Goal: Navigation & Orientation: Understand site structure

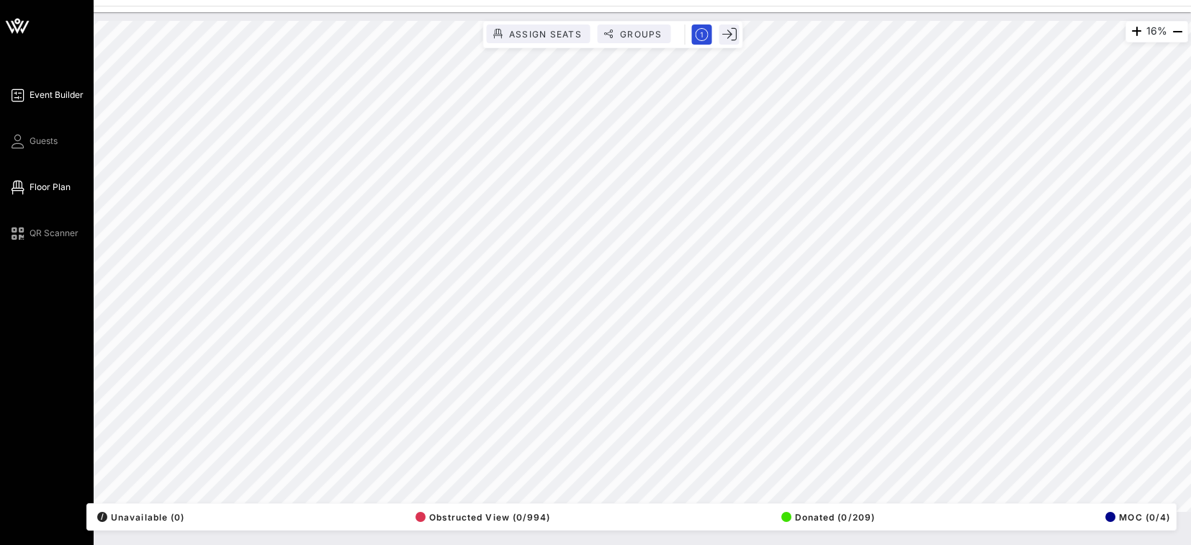
click at [46, 96] on span "Event Builder" at bounding box center [57, 95] width 54 height 13
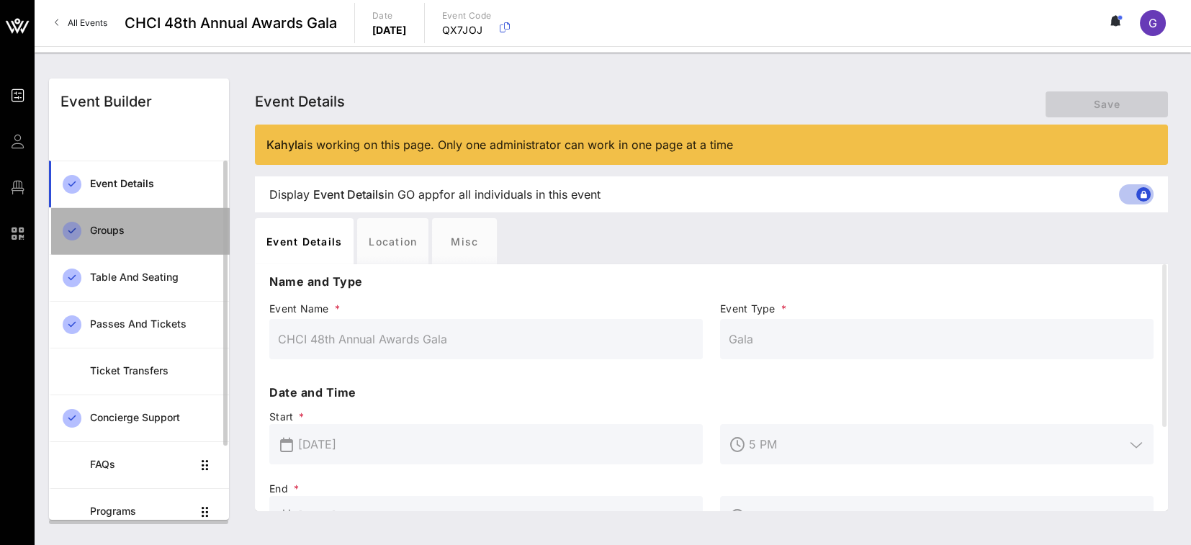
click at [127, 243] on div "Groups" at bounding box center [153, 231] width 127 height 30
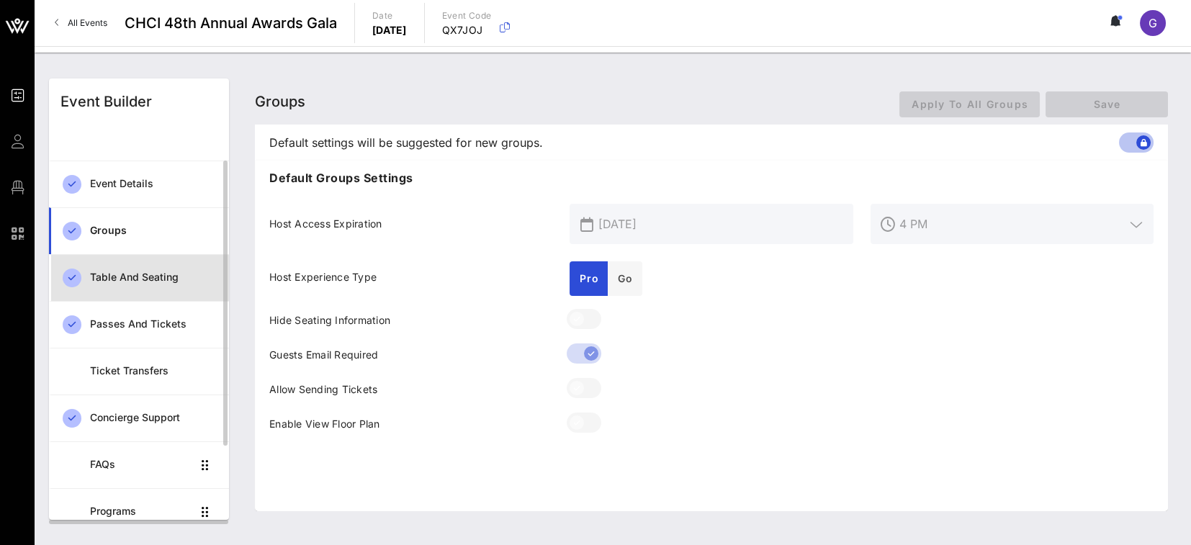
click at [132, 278] on div "Table and Seating" at bounding box center [153, 277] width 127 height 12
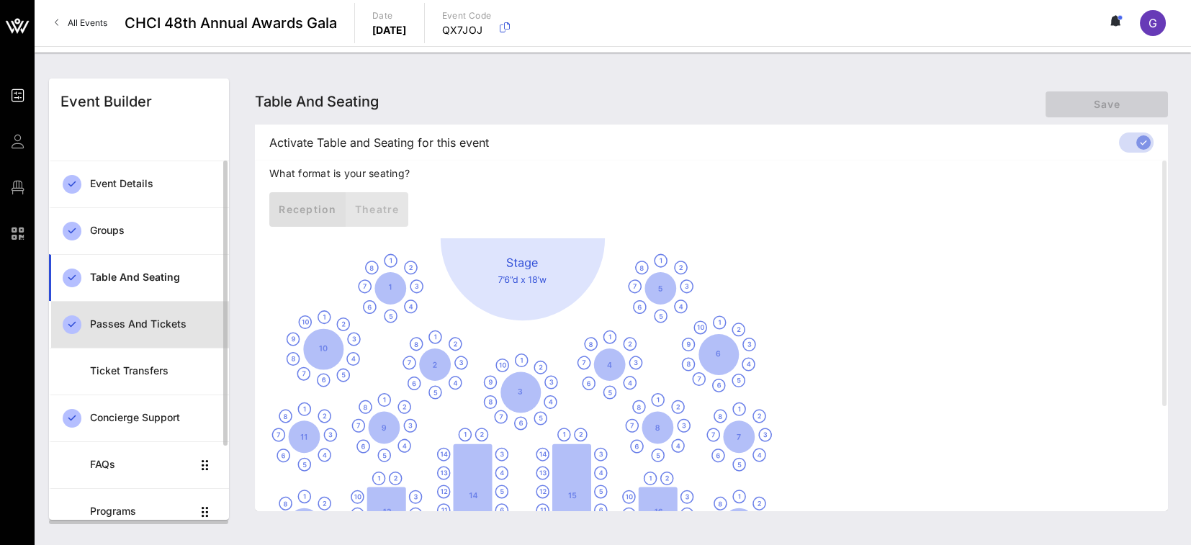
click at [150, 331] on div "Passes and Tickets" at bounding box center [153, 325] width 127 height 30
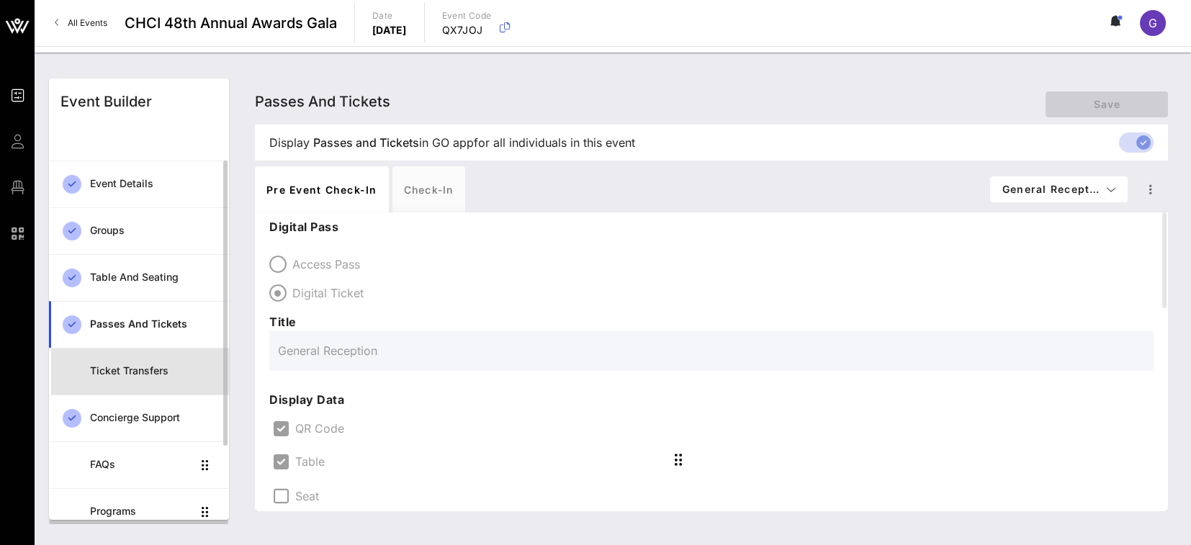
click at [137, 363] on div "Ticket Transfers" at bounding box center [153, 371] width 127 height 30
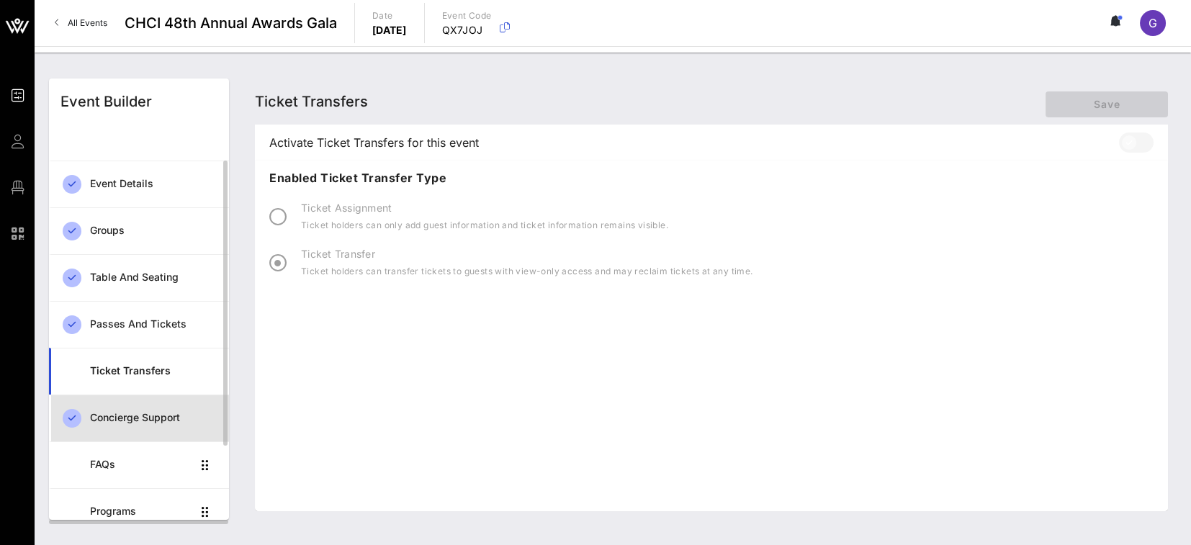
click at [153, 405] on div "Concierge Support" at bounding box center [153, 418] width 127 height 30
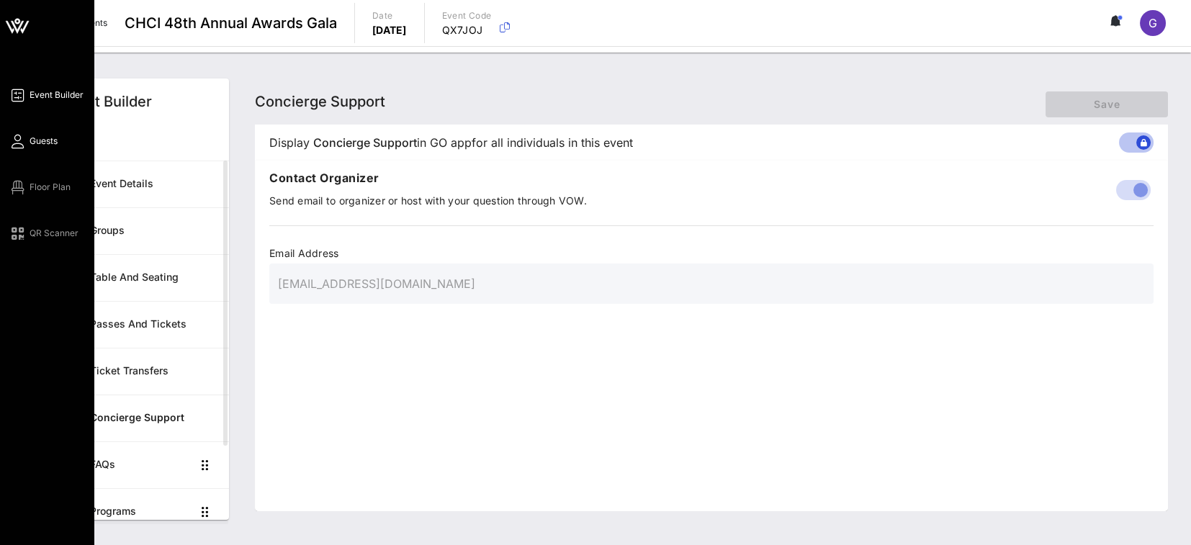
click at [45, 144] on span "Guests" at bounding box center [44, 141] width 28 height 13
